Goal: Task Accomplishment & Management: Complete application form

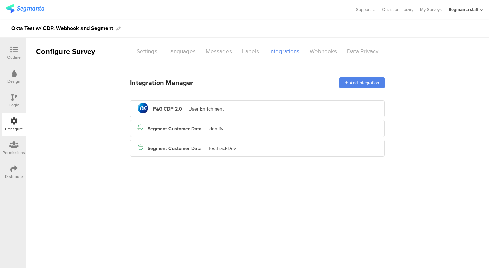
click at [36, 10] on img at bounding box center [25, 8] width 38 height 8
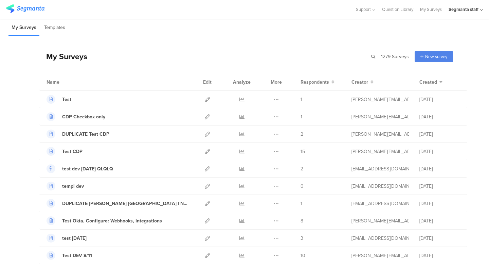
click at [216, 55] on div "My Surveys | 1279 Surveys New survey Start from scratch Choose from templates" at bounding box center [246, 56] width 414 height 27
click at [422, 67] on div "Start from scratch" at bounding box center [421, 70] width 63 height 15
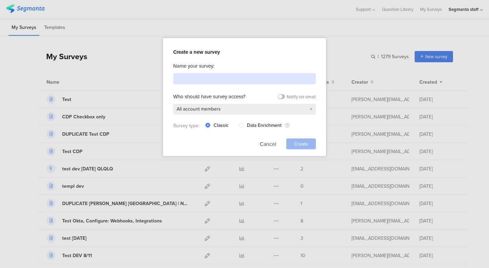
click at [234, 79] on input at bounding box center [244, 78] width 143 height 11
type input "New CDP test"
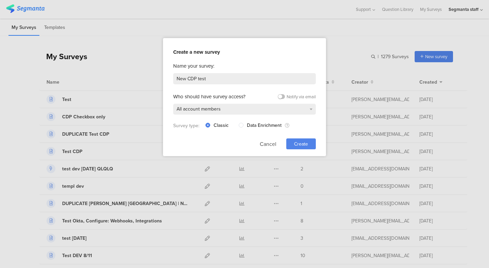
click at [299, 142] on span "Create" at bounding box center [301, 143] width 14 height 7
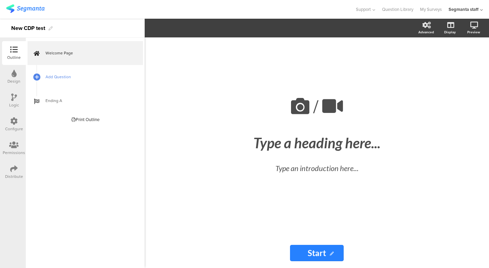
click at [52, 76] on span "Add Question" at bounding box center [89, 76] width 87 height 7
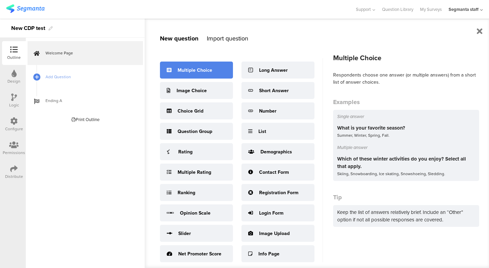
click at [205, 78] on div "Multiple Choice" at bounding box center [196, 70] width 73 height 17
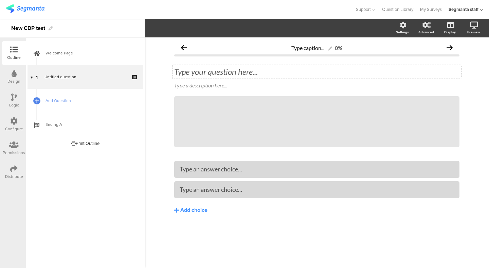
click at [233, 72] on div "Type your question here..." at bounding box center [317, 72] width 286 height 10
click at [75, 102] on span "Add Question" at bounding box center [89, 100] width 87 height 7
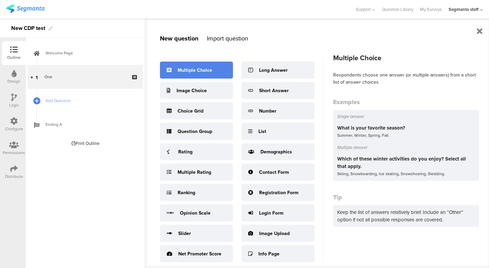
click at [195, 71] on div "Multiple Choice" at bounding box center [195, 70] width 35 height 7
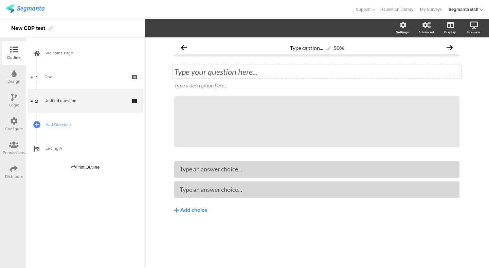
click at [257, 71] on div "Type your question here..." at bounding box center [317, 72] width 289 height 14
click at [204, 176] on div at bounding box center [317, 169] width 286 height 17
click at [203, 174] on div "Type an answer choice..." at bounding box center [317, 168] width 275 height 11
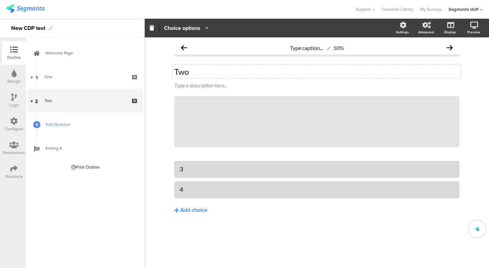
click at [72, 126] on span "Add Question" at bounding box center [89, 124] width 87 height 7
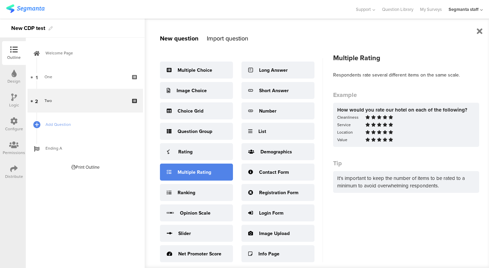
scroll to position [9, 0]
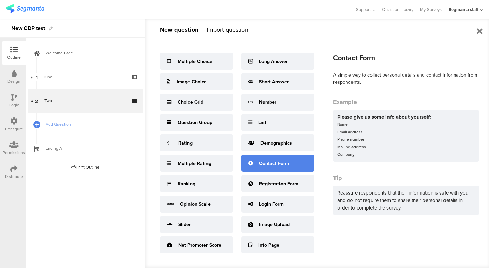
click at [283, 160] on div "Contact Form" at bounding box center [274, 163] width 30 height 7
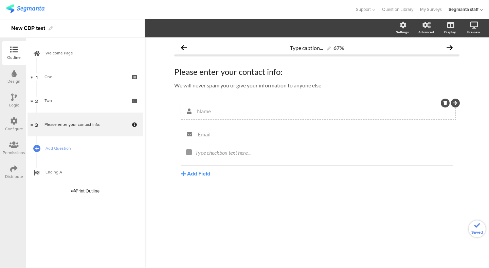
click at [235, 117] on div "Name" at bounding box center [325, 111] width 258 height 14
click at [240, 113] on input "Name" at bounding box center [325, 111] width 256 height 6
click at [189, 174] on button "Add Field" at bounding box center [195, 174] width 29 height 8
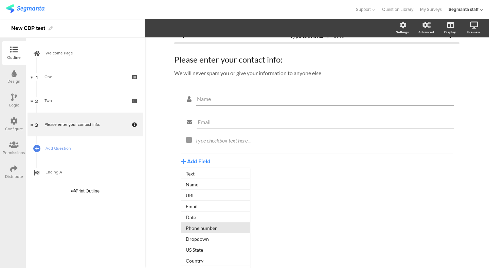
scroll to position [22, 0]
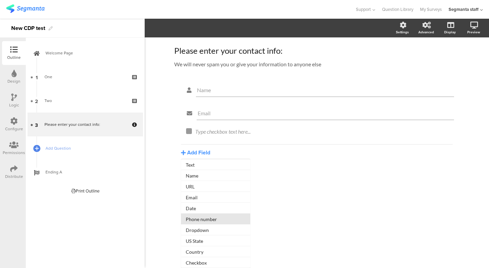
click at [204, 221] on button "Phone number" at bounding box center [215, 218] width 69 height 11
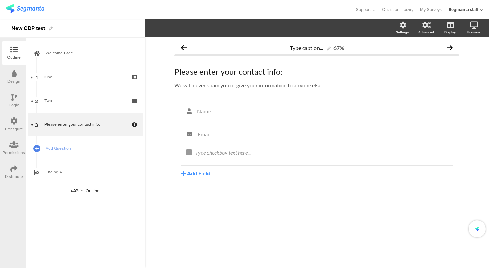
scroll to position [0, 0]
click at [185, 197] on icon at bounding box center [183, 196] width 5 height 5
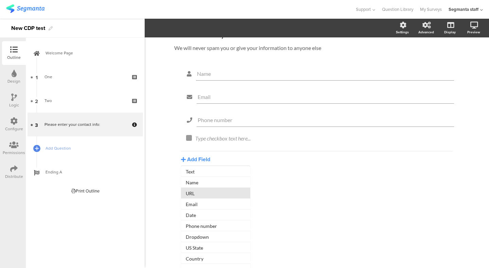
scroll to position [45, 0]
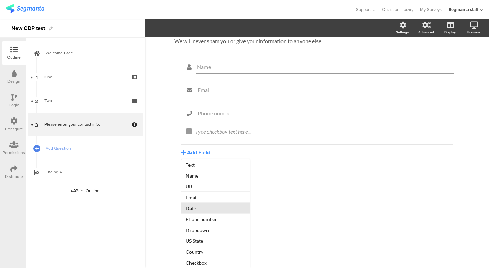
click at [219, 207] on button "Date" at bounding box center [215, 208] width 69 height 11
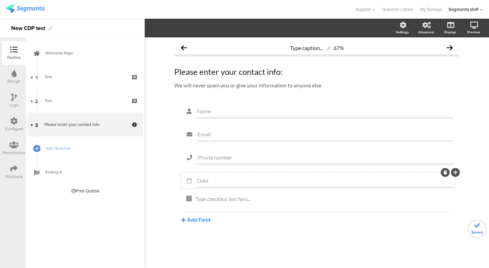
click at [229, 177] on div "Date" at bounding box center [325, 181] width 258 height 14
click at [238, 182] on input "Date" at bounding box center [325, 180] width 256 height 6
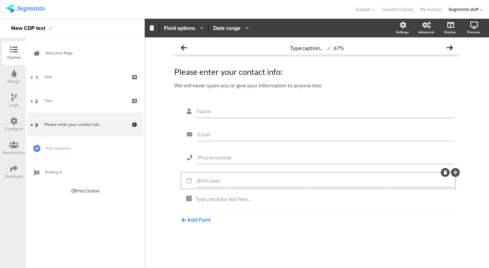
type input "Birth date"
click at [311, 254] on div "Name Email Phone number Birth date Type checkbox text here... [GEOGRAPHIC_DATA]…" at bounding box center [317, 179] width 286 height 153
click at [14, 123] on icon at bounding box center [13, 120] width 7 height 7
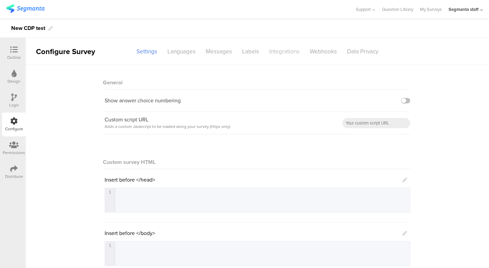
click at [284, 54] on div "Integrations" at bounding box center [284, 52] width 40 height 12
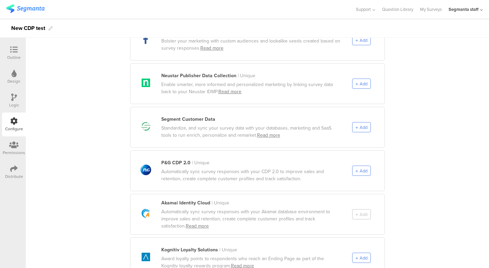
scroll to position [357, 0]
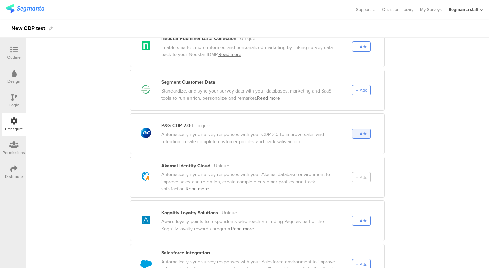
click at [364, 131] on span "Add" at bounding box center [364, 134] width 8 height 6
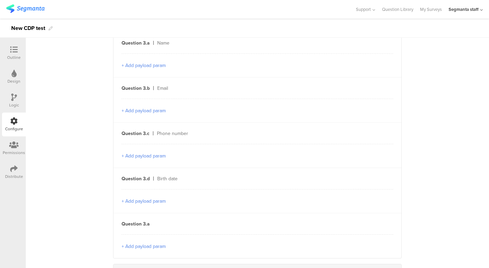
scroll to position [249, 0]
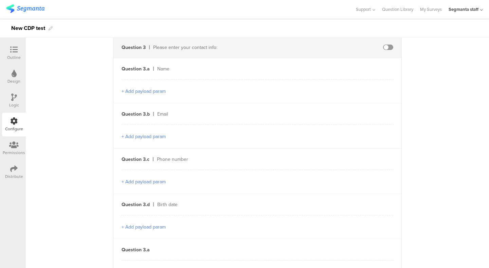
click at [142, 140] on button "+ Add payload param" at bounding box center [144, 136] width 44 height 7
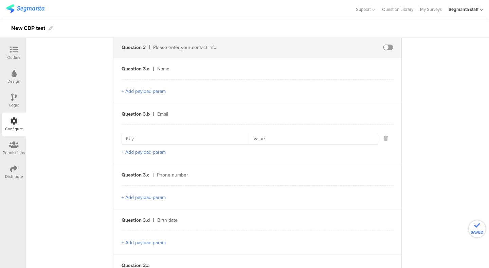
click at [144, 139] on input at bounding box center [187, 138] width 123 height 11
type input "emailOne"
click at [256, 139] on input at bounding box center [311, 138] width 125 height 11
type input "1"
click at [161, 150] on button "+ Add payload param" at bounding box center [144, 152] width 44 height 7
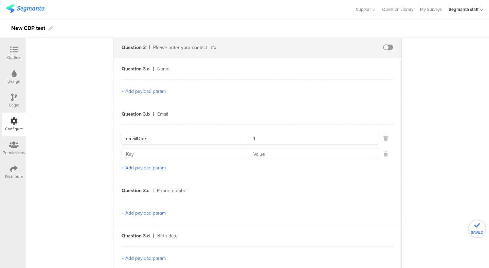
click at [160, 155] on input at bounding box center [187, 154] width 123 height 11
type input "emailTwo"
click at [274, 155] on input at bounding box center [311, 154] width 125 height 11
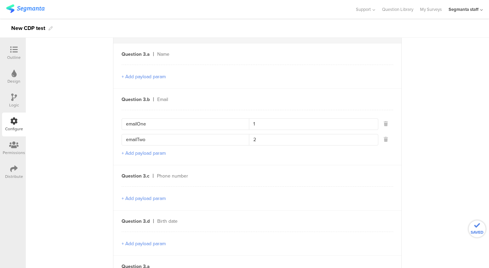
scroll to position [264, 0]
type input "2"
click at [153, 196] on button "+ Add payload param" at bounding box center [144, 197] width 44 height 7
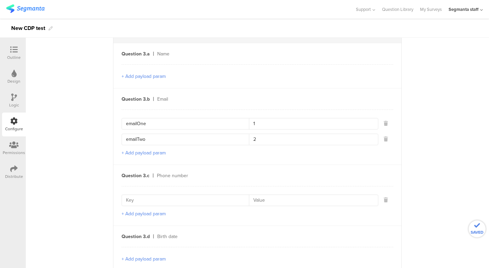
click at [198, 200] on input at bounding box center [187, 200] width 123 height 11
type input "phoneParam"
click at [159, 215] on button "+ Add payload param" at bounding box center [144, 213] width 44 height 7
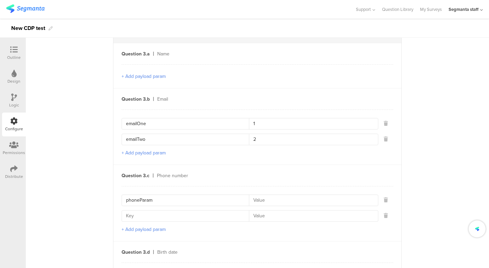
click at [168, 215] on input at bounding box center [187, 215] width 123 height 11
type input "P"
type input "phoneParam2"
click at [260, 196] on input at bounding box center [311, 200] width 125 height 11
type input "3"
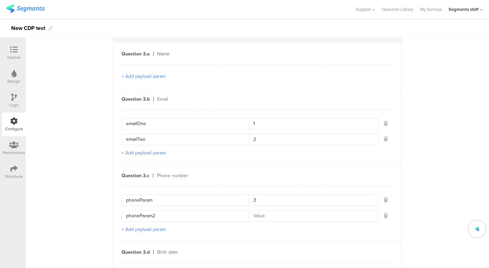
click at [259, 219] on input at bounding box center [311, 215] width 125 height 11
type input "4"
click at [404, 185] on div "Send data at the end Static traits Add Field Send event Question 1 One 1 2 Ques…" at bounding box center [258, 93] width 464 height 584
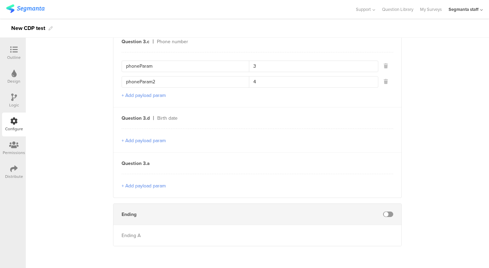
click at [273, 68] on input "3" at bounding box center [311, 66] width 125 height 11
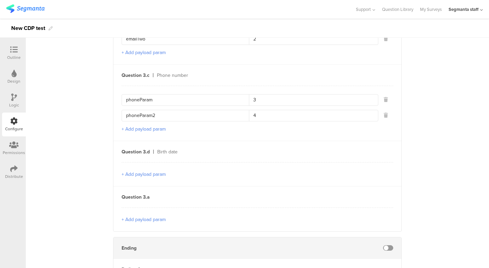
scroll to position [342, 0]
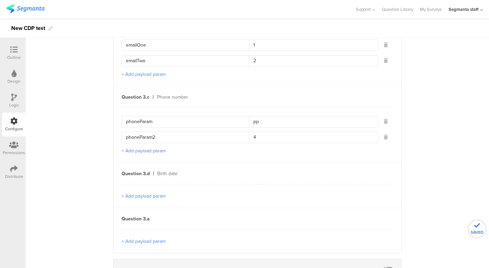
type input "pp"
click at [258, 146] on div "phoneParam pp phoneParam2 4 + Add payload param" at bounding box center [258, 134] width 272 height 55
click at [260, 139] on input "4" at bounding box center [311, 137] width 125 height 11
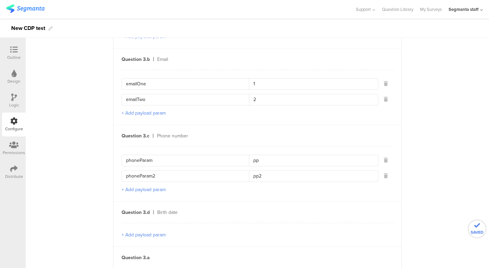
scroll to position [292, 0]
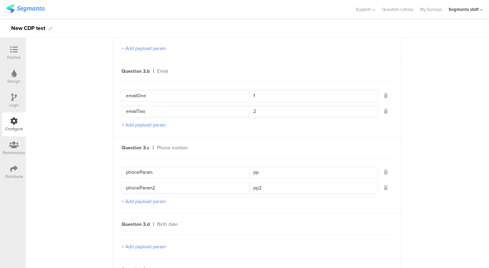
type input "pp2"
click at [268, 97] on input "1" at bounding box center [311, 95] width 125 height 11
type input "eo"
click at [269, 109] on input "2" at bounding box center [311, 111] width 125 height 11
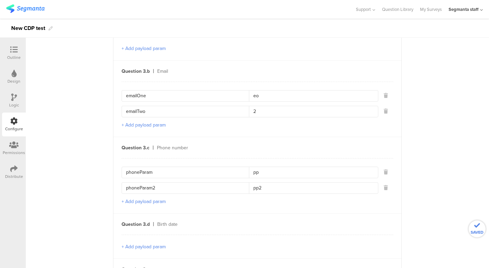
click at [269, 109] on input "2" at bounding box center [311, 111] width 125 height 11
type input "et"
click at [395, 105] on div "Question 3.b Email emailOne eo emailTwo et + Add payload param" at bounding box center [258, 98] width 288 height 76
click at [433, 105] on div "Send data at the end Static traits Add Field Send event Question 1 One 1 2 Ques…" at bounding box center [258, 65] width 464 height 584
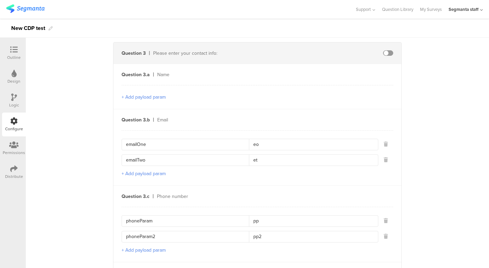
scroll to position [243, 0]
click at [386, 53] on span at bounding box center [388, 53] width 10 height 5
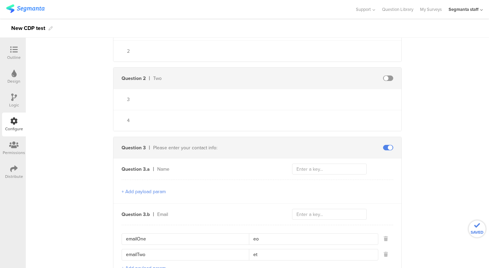
scroll to position [119, 0]
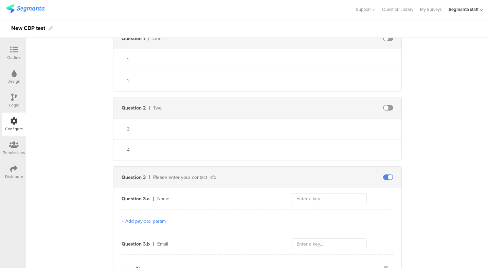
click at [387, 106] on span at bounding box center [388, 107] width 10 height 5
click at [389, 41] on span at bounding box center [388, 38] width 10 height 5
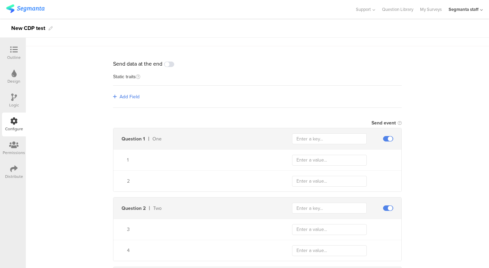
scroll to position [2, 0]
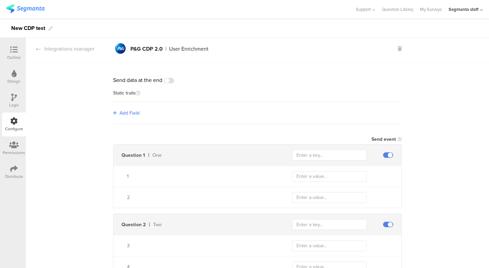
click at [172, 80] on span at bounding box center [169, 80] width 10 height 5
click at [126, 114] on span "Add Field" at bounding box center [130, 112] width 20 height 7
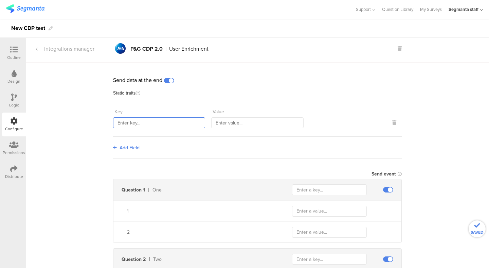
click at [158, 119] on input "text" at bounding box center [159, 122] width 92 height 11
paste input "transmitterSourceId"
type input "transmitterSourceId"
click at [230, 125] on input "text" at bounding box center [257, 122] width 92 height 11
type input "11111"
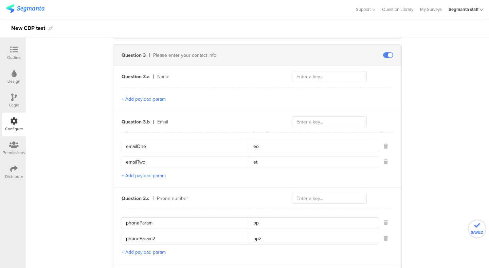
scroll to position [432, 0]
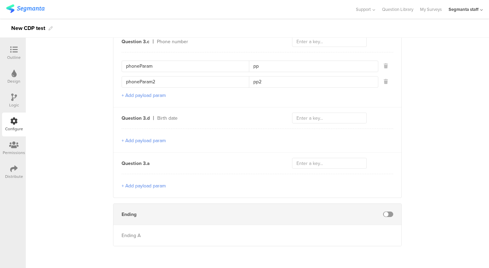
click at [389, 210] on div "Ending" at bounding box center [258, 214] width 288 height 21
click at [390, 212] on span at bounding box center [388, 213] width 10 height 5
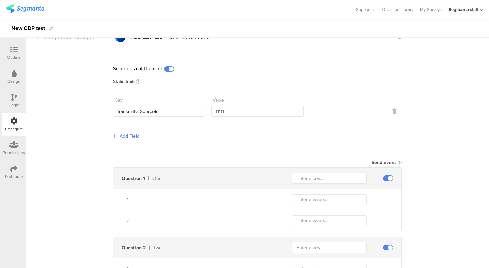
scroll to position [0, 0]
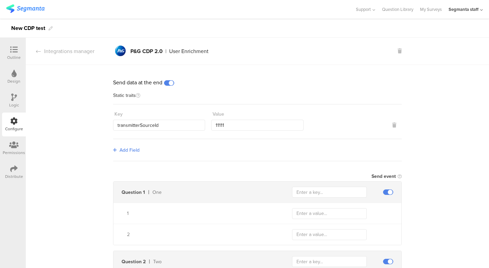
click at [7, 175] on div "Distribute" at bounding box center [14, 176] width 18 height 6
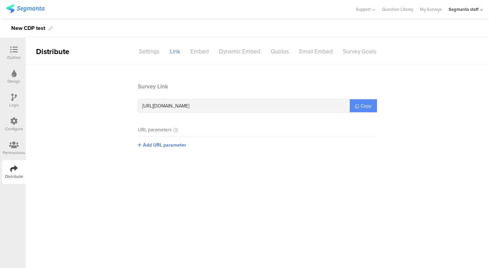
click at [362, 108] on span "Copy" at bounding box center [366, 105] width 11 height 7
click at [364, 107] on span "Copy" at bounding box center [366, 105] width 11 height 7
click at [13, 117] on icon at bounding box center [13, 120] width 7 height 7
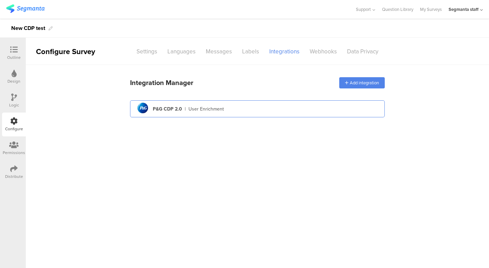
click at [166, 101] on div "pg logo P&G CDP 2.0 | User Enrichment" at bounding box center [258, 109] width 244 height 17
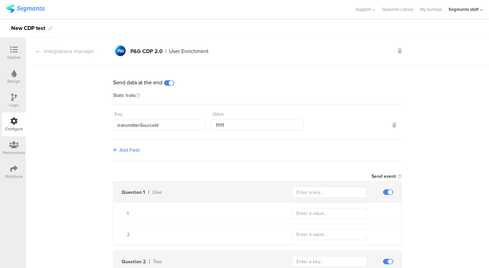
click at [162, 106] on div "Key transmitterSourceId Value 11111" at bounding box center [257, 121] width 289 height 35
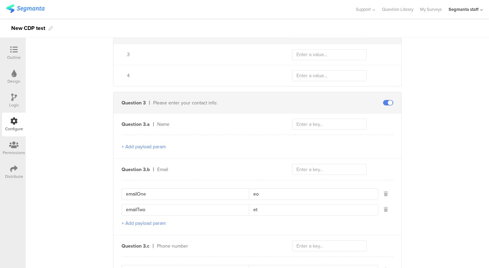
scroll to position [229, 0]
click at [308, 165] on input "text" at bounding box center [329, 167] width 75 height 11
type input "email"
click at [308, 244] on input "text" at bounding box center [329, 244] width 75 height 11
type input "phoneNumber"
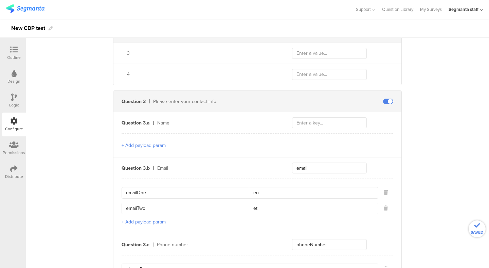
click at [15, 45] on div "Outline" at bounding box center [14, 53] width 24 height 24
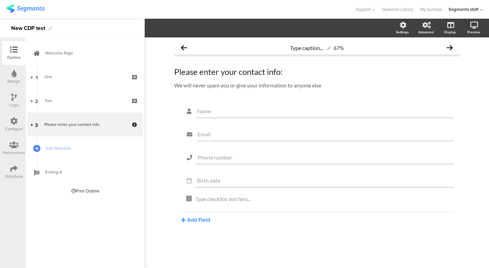
click at [15, 117] on icon at bounding box center [13, 120] width 7 height 7
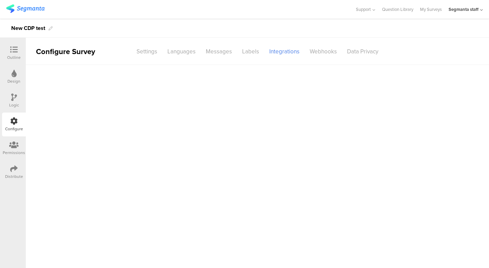
click at [15, 166] on icon at bounding box center [13, 168] width 7 height 7
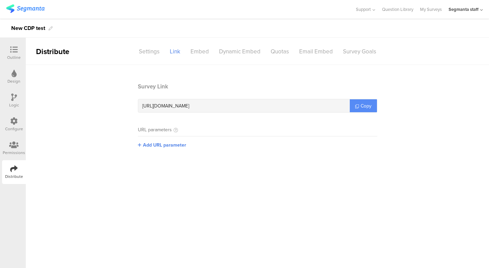
click at [367, 107] on span "Copy" at bounding box center [366, 105] width 11 height 7
click at [11, 126] on div "Configure" at bounding box center [14, 129] width 18 height 6
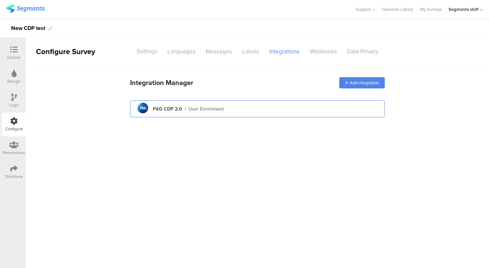
click at [203, 110] on div "User Enrichment" at bounding box center [206, 108] width 35 height 7
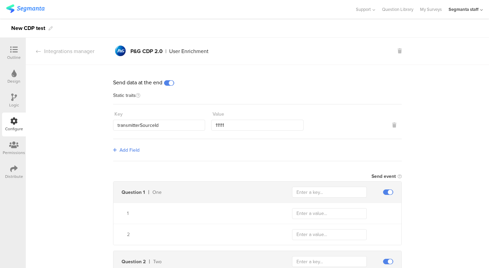
click at [16, 57] on div "Outline" at bounding box center [14, 57] width 14 height 6
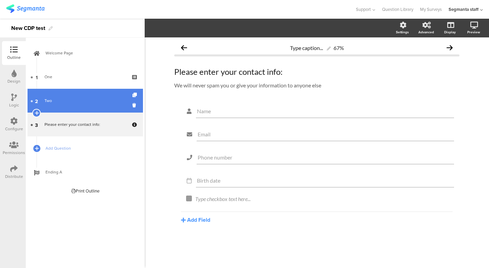
click at [94, 94] on link "2 Two" at bounding box center [86, 101] width 116 height 24
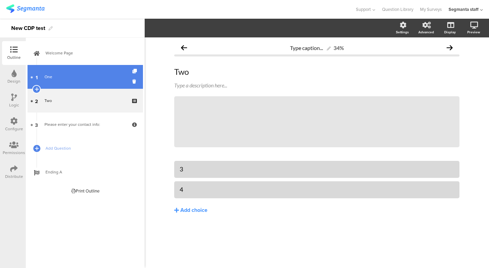
click at [93, 72] on link "1 One" at bounding box center [86, 77] width 116 height 24
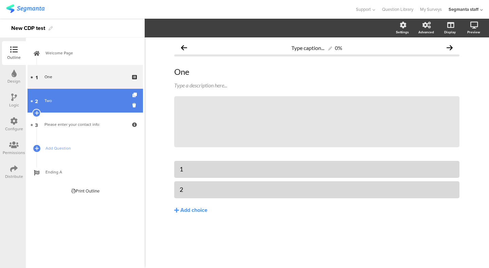
click at [92, 101] on div "Two" at bounding box center [85, 100] width 81 height 7
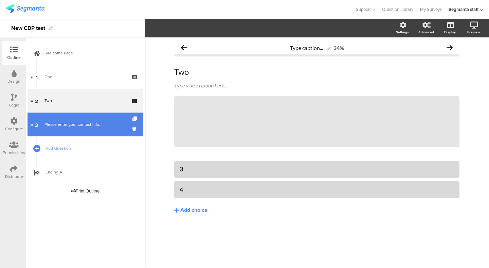
click at [84, 121] on link "3 Please enter your contact info:" at bounding box center [86, 125] width 116 height 24
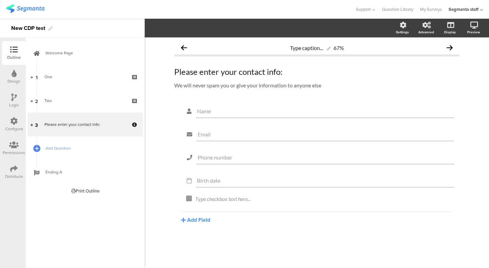
click at [15, 150] on div "Permissions" at bounding box center [14, 153] width 22 height 6
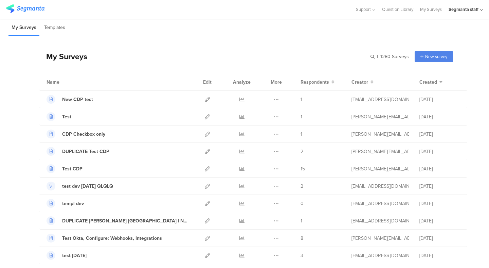
click at [178, 54] on div "My Surveys | 1280 Surveys New survey Start from scratch Choose from templates" at bounding box center [246, 56] width 414 height 27
click at [206, 98] on icon at bounding box center [207, 99] width 5 height 5
click at [206, 99] on icon at bounding box center [207, 99] width 5 height 5
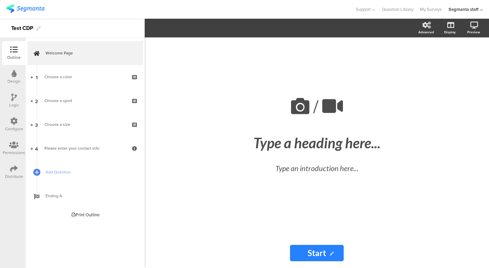
click at [14, 122] on icon at bounding box center [13, 120] width 7 height 7
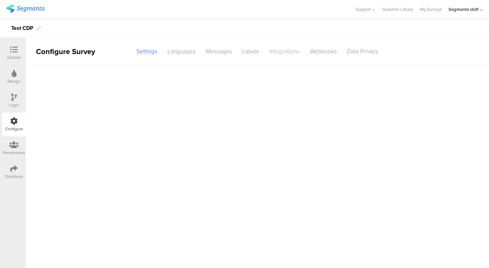
click at [290, 50] on div "Integrations" at bounding box center [284, 52] width 40 height 12
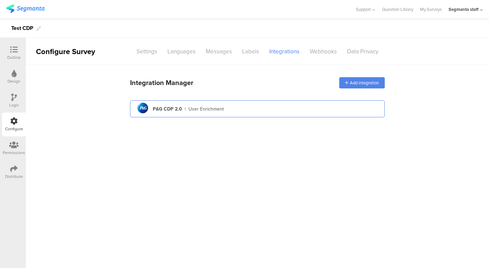
click at [234, 107] on div "pg logo P&G CDP 2.0 | User Enrichment" at bounding box center [258, 109] width 244 height 17
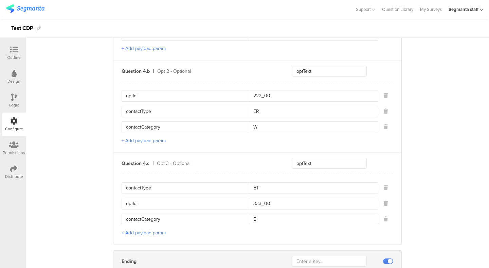
scroll to position [658, 0]
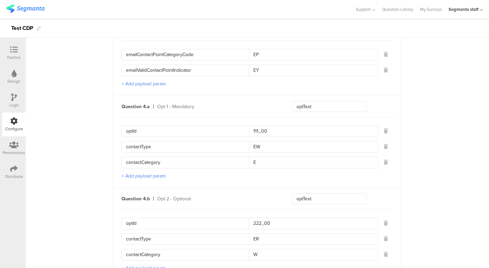
scroll to position [509, 0]
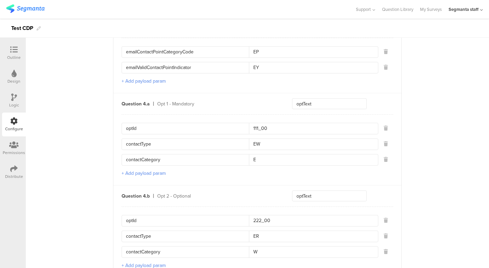
click at [135, 172] on button "+ Add payload param" at bounding box center [144, 173] width 44 height 7
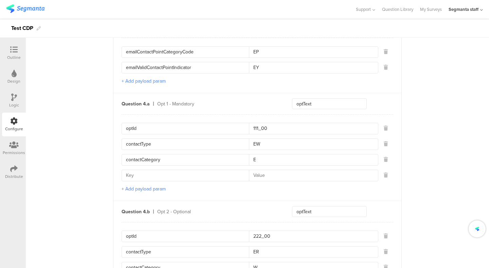
click at [151, 177] on input at bounding box center [187, 175] width 123 height 11
type input "hohohohohohho"
click at [258, 175] on input at bounding box center [311, 175] width 125 height 11
type input "aaaaaaaaaaaaa"
click at [192, 177] on input "hohohohohohho" at bounding box center [187, 175] width 123 height 11
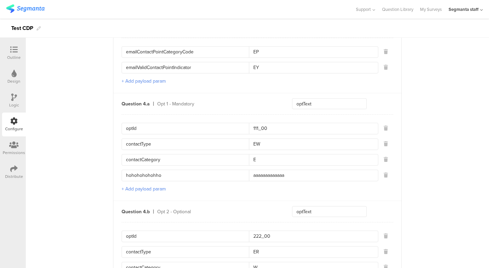
click at [192, 177] on input "hohohohohohho" at bounding box center [187, 175] width 123 height 11
type input "contactParameterNew"
click at [288, 178] on input "aaaaaaaaaaaaa" at bounding box center [311, 175] width 125 height 11
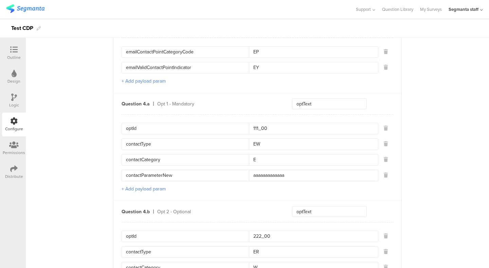
click at [288, 178] on input "aaaaaaaaaaaaa" at bounding box center [311, 175] width 125 height 11
type input "c"
type input "EEE"
click at [200, 174] on input "contactParameterNew" at bounding box center [187, 175] width 123 height 11
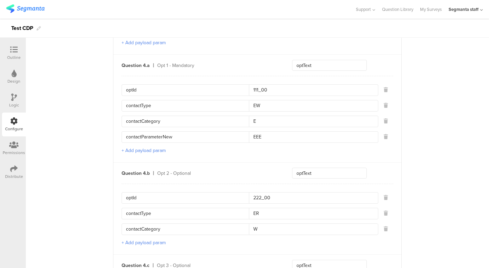
scroll to position [564, 0]
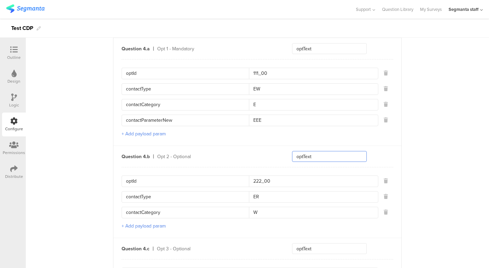
click at [323, 158] on input "optText" at bounding box center [329, 156] width 75 height 11
click at [387, 210] on icon at bounding box center [386, 212] width 4 height 5
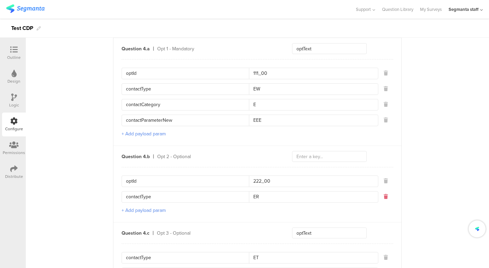
click at [384, 195] on icon at bounding box center [386, 196] width 4 height 5
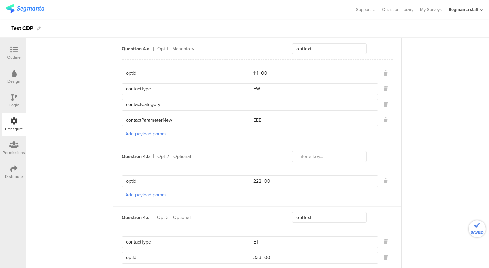
click at [155, 195] on button "+ Add payload param" at bounding box center [144, 194] width 44 height 7
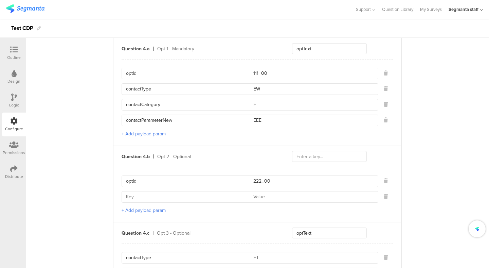
click at [167, 196] on input at bounding box center [187, 196] width 123 height 11
type input "contactType"
click at [147, 207] on button "+ Add payload param" at bounding box center [144, 210] width 44 height 7
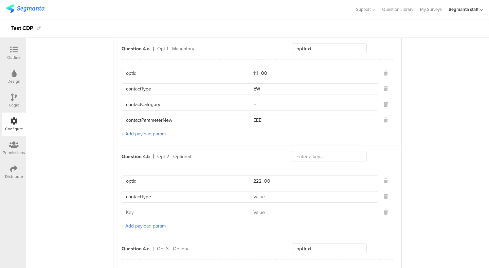
click at [147, 207] on input at bounding box center [187, 212] width 123 height 11
type input "contactCategory"
click at [294, 194] on input at bounding box center [311, 196] width 125 height 11
type input "EW"
click at [269, 211] on input at bounding box center [311, 212] width 125 height 11
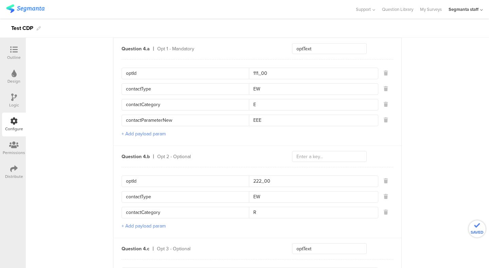
type input "R"
click at [347, 158] on input "text" at bounding box center [329, 156] width 75 height 11
type input "p"
type input "optText"
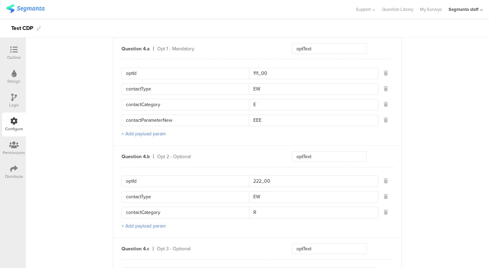
click at [216, 156] on div "Opt 2 - Optional" at bounding box center [216, 156] width 119 height 7
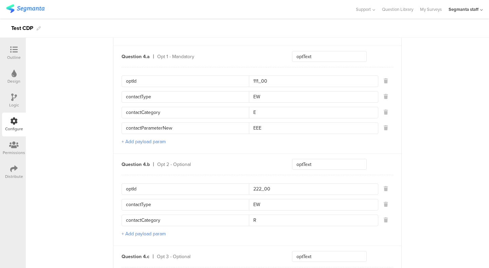
scroll to position [564, 0]
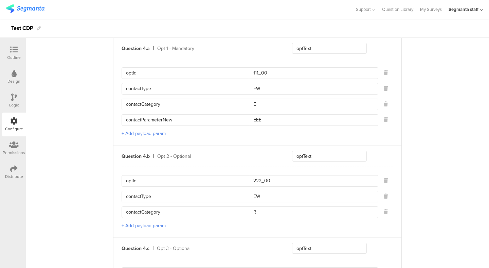
click at [180, 177] on input "optId" at bounding box center [187, 180] width 123 height 11
type input "o"
type input "щ"
type input "optId"
click at [278, 178] on input "222_00" at bounding box center [311, 180] width 125 height 11
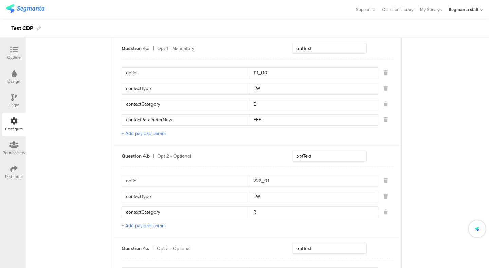
type input "222_01"
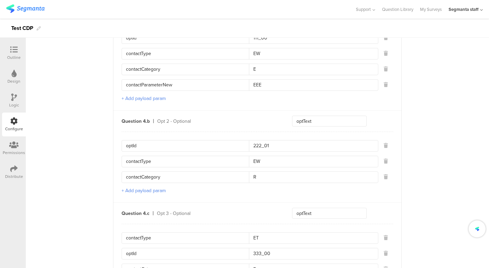
scroll to position [617, 0]
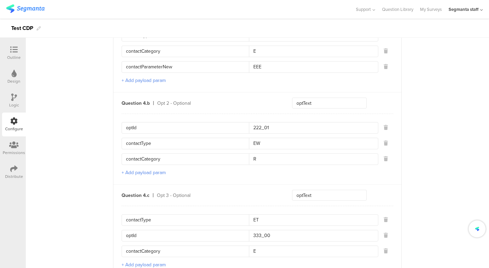
click at [139, 174] on button "+ Add payload param" at bounding box center [144, 172] width 44 height 7
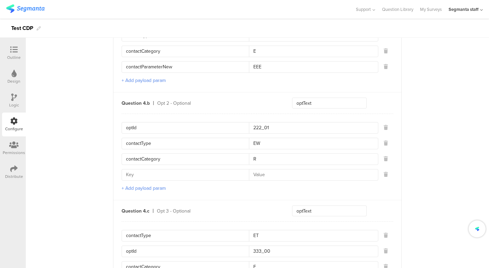
click at [155, 174] on input at bounding box center [187, 174] width 123 height 11
click at [194, 174] on input "newP" at bounding box center [187, 174] width 123 height 11
click at [203, 177] on input "newP" at bounding box center [187, 174] width 123 height 11
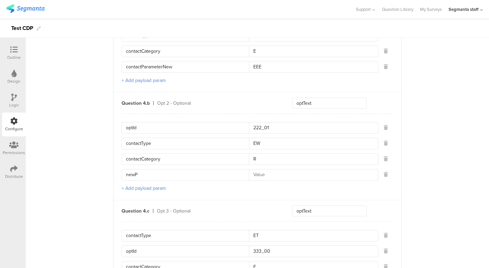
click at [175, 176] on input "newP" at bounding box center [187, 174] width 123 height 11
click at [161, 175] on input "newP" at bounding box center [187, 174] width 123 height 11
type input "newParam"
click at [297, 182] on div "optId 222_01 contactType EW contactCategory R newParam + Add payload param" at bounding box center [258, 157] width 272 height 86
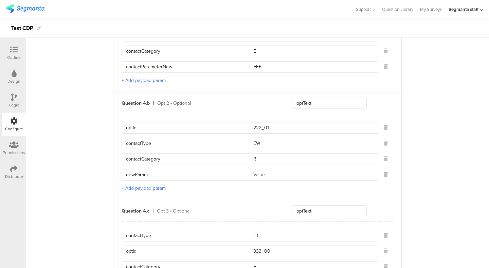
click at [301, 179] on div "newParam" at bounding box center [250, 175] width 257 height 12
click at [311, 179] on input at bounding box center [311, 174] width 125 height 11
type input "E"
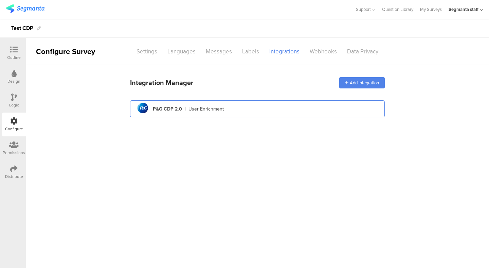
click at [236, 114] on div "pg logo P&G CDP 2.0 | User Enrichment" at bounding box center [258, 109] width 244 height 17
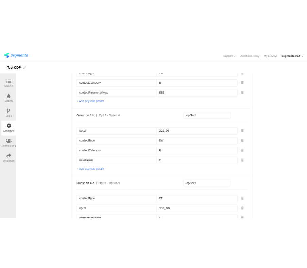
scroll to position [617, 0]
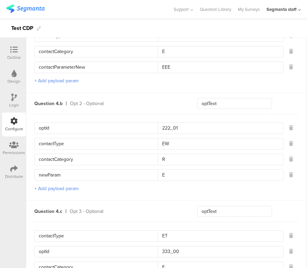
click at [81, 174] on input "newParam" at bounding box center [98, 175] width 119 height 11
click at [123, 171] on input "newPara" at bounding box center [98, 175] width 119 height 11
type input "newParam"
